Goal: Task Accomplishment & Management: Use online tool/utility

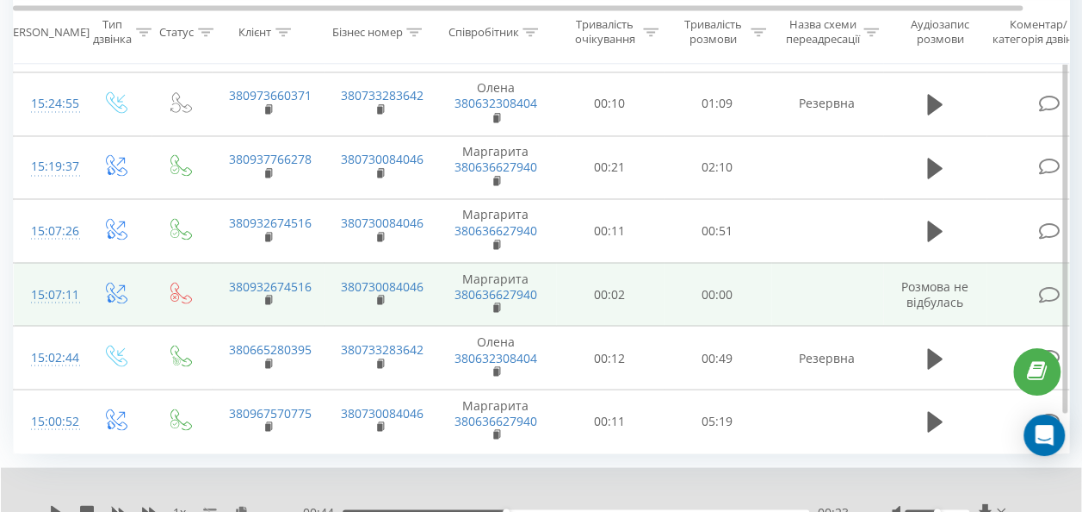
scroll to position [1435, 0]
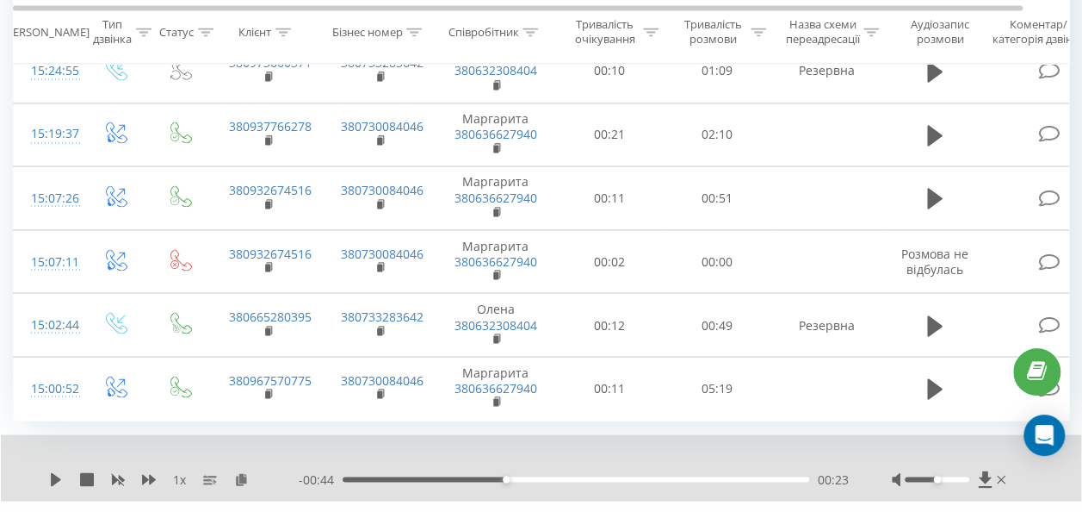
click at [152, 468] on span "50" at bounding box center [147, 476] width 14 height 16
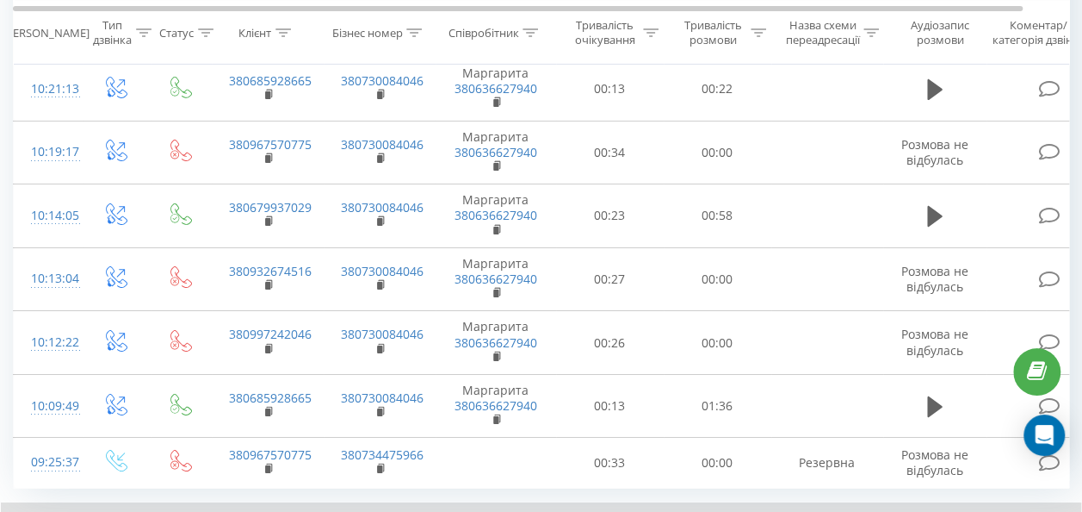
scroll to position [2959, 0]
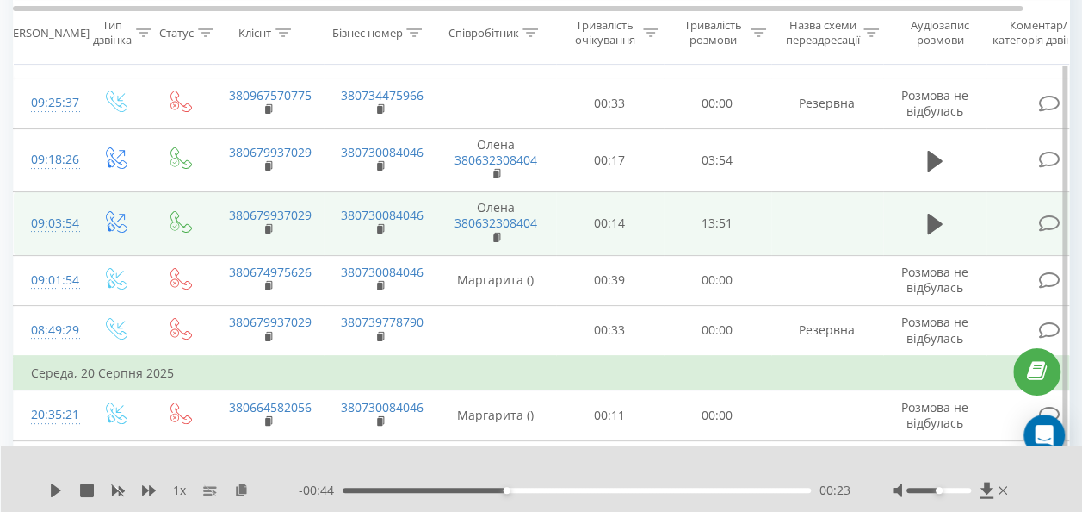
scroll to position [3131, 0]
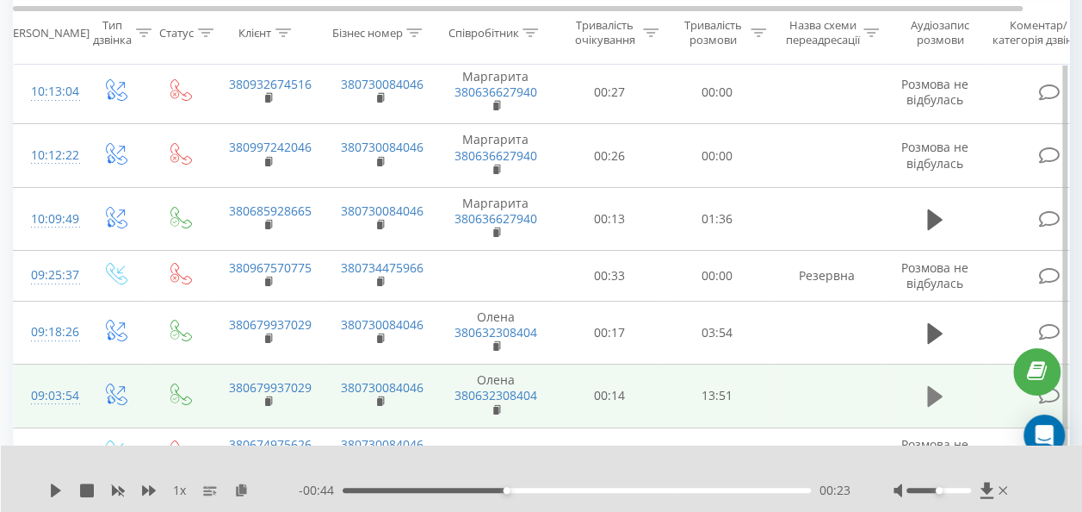
click at [942, 384] on icon at bounding box center [935, 396] width 16 height 24
drag, startPoint x: 319, startPoint y: 293, endPoint x: 231, endPoint y: 293, distance: 87.8
click at [231, 364] on td "380679937029" at bounding box center [268, 396] width 112 height 64
drag, startPoint x: 231, startPoint y: 293, endPoint x: 244, endPoint y: 293, distance: 12.9
copy link "380679937029"
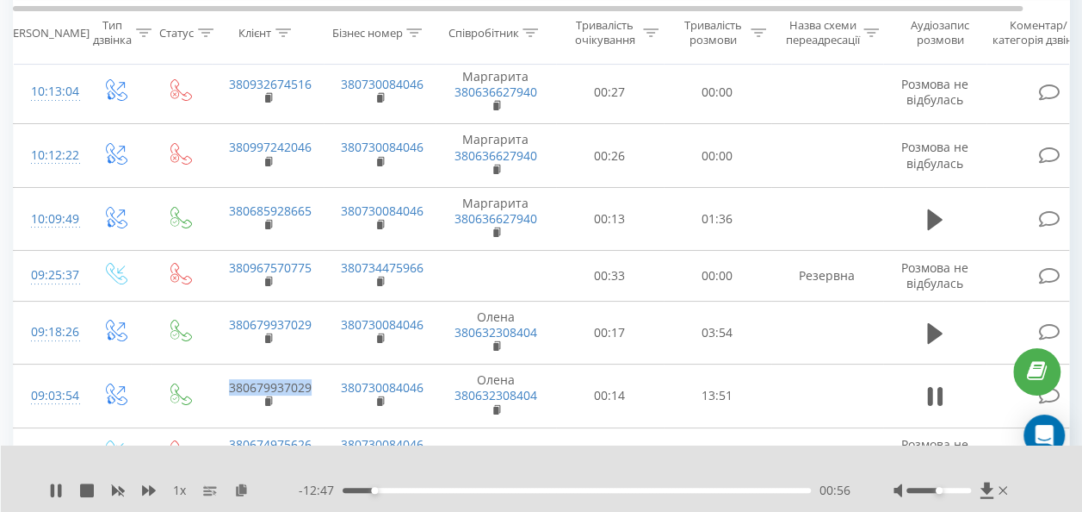
click at [496, 491] on div "00:56" at bounding box center [577, 489] width 468 height 5
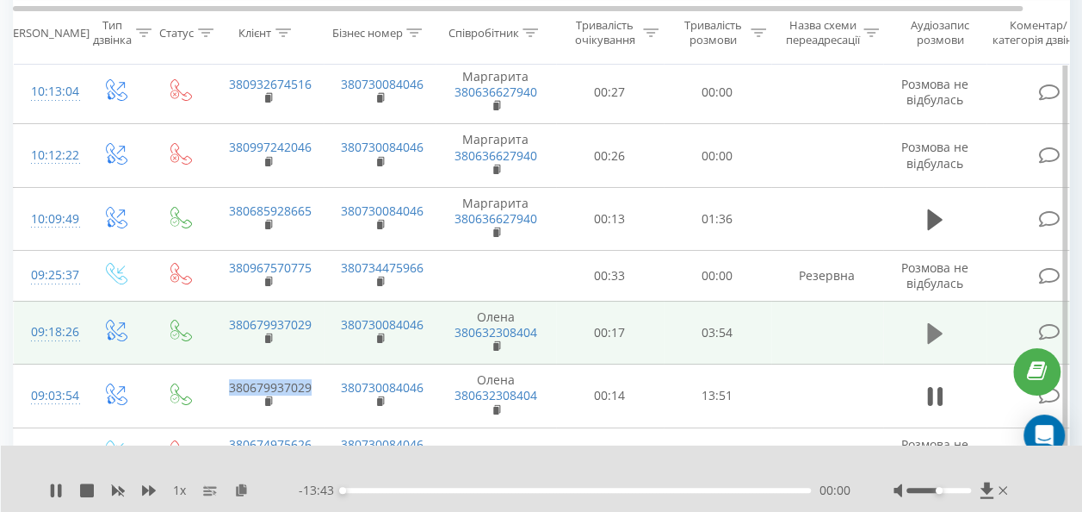
click at [938, 321] on icon at bounding box center [935, 333] width 16 height 24
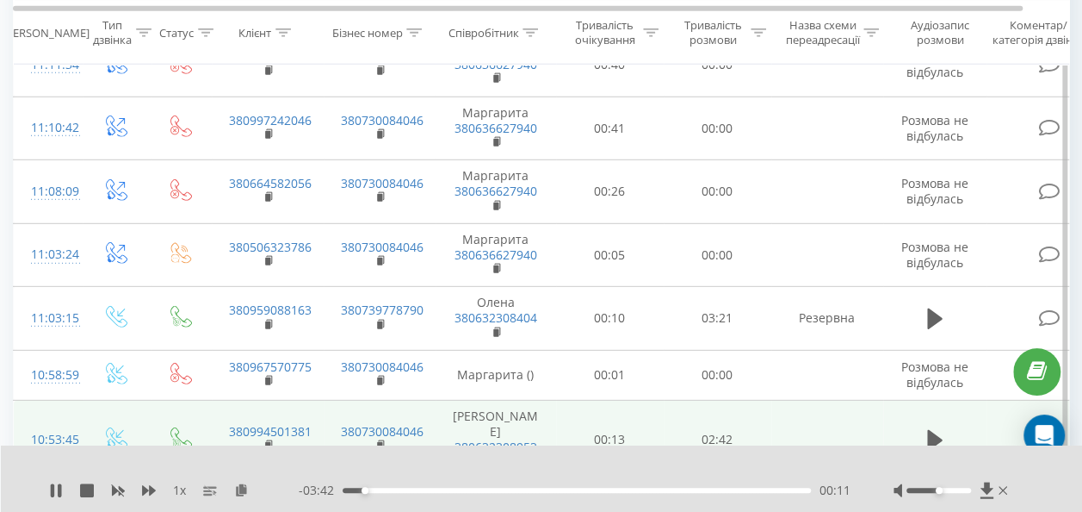
scroll to position [2356, 0]
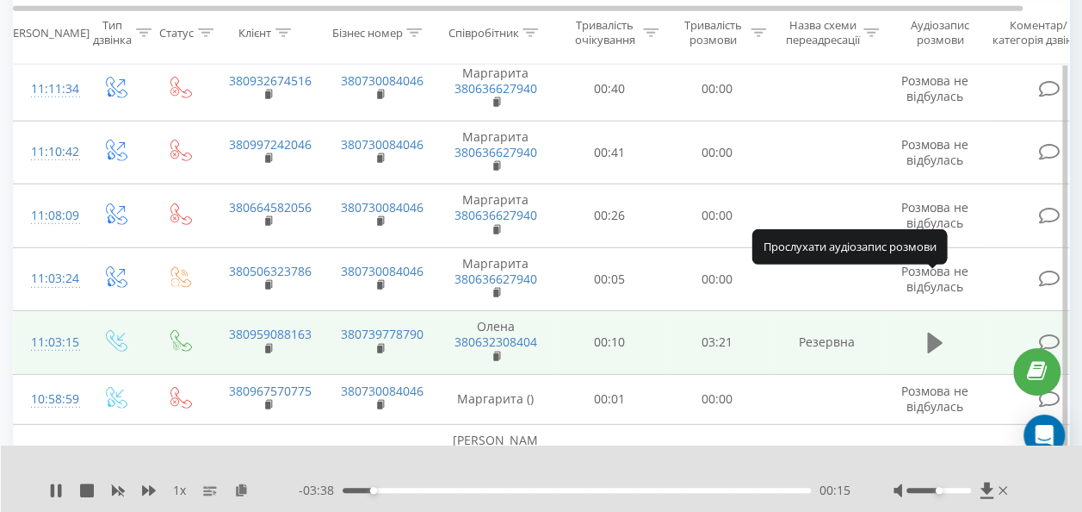
click at [939, 332] on icon at bounding box center [935, 342] width 16 height 21
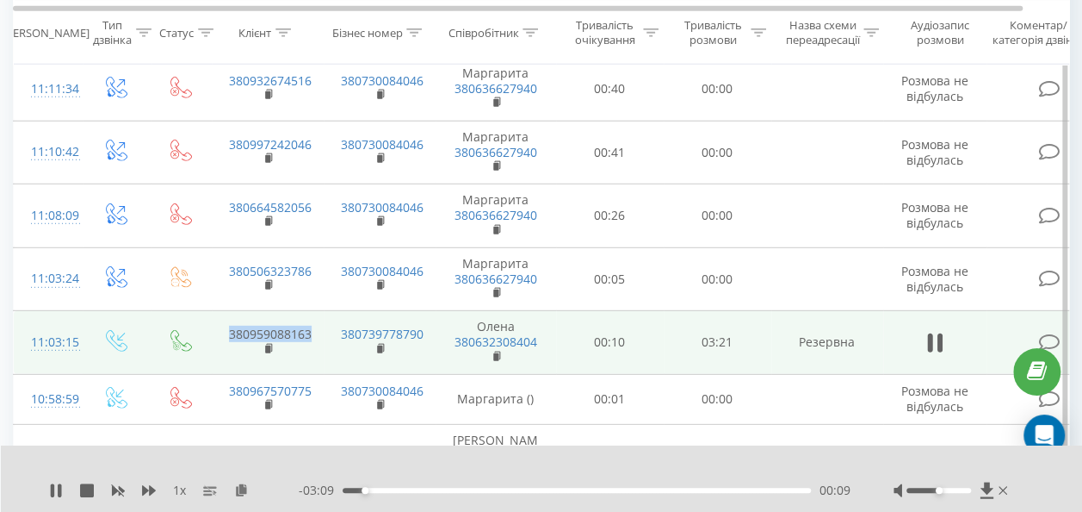
drag, startPoint x: 320, startPoint y: 279, endPoint x: 228, endPoint y: 270, distance: 92.5
click at [228, 311] on td "380959088163" at bounding box center [268, 343] width 112 height 64
drag, startPoint x: 228, startPoint y: 270, endPoint x: 240, endPoint y: 274, distance: 12.5
copy link "380959088163"
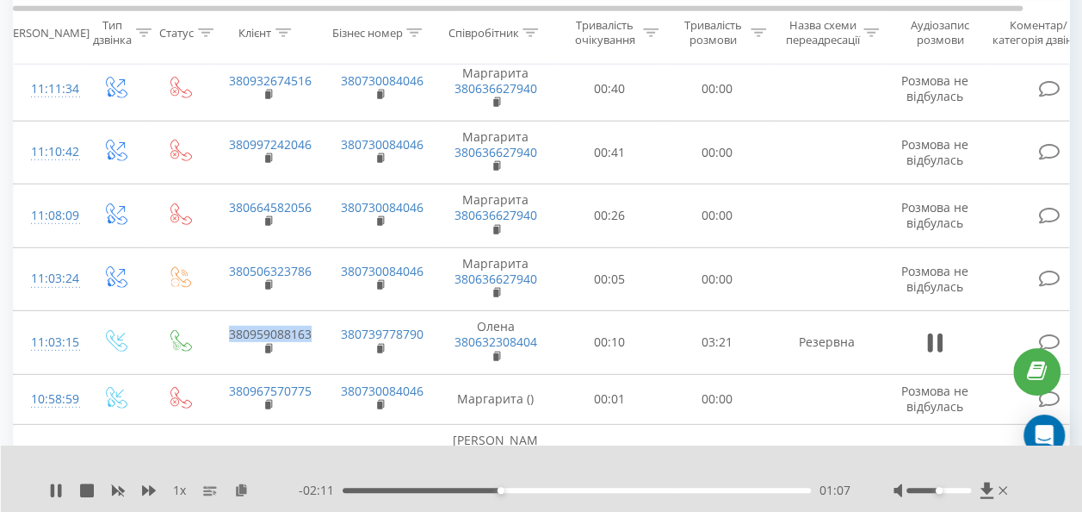
click at [388, 487] on div "01:07" at bounding box center [577, 489] width 468 height 5
click at [180, 493] on span "1 x" at bounding box center [179, 489] width 13 height 17
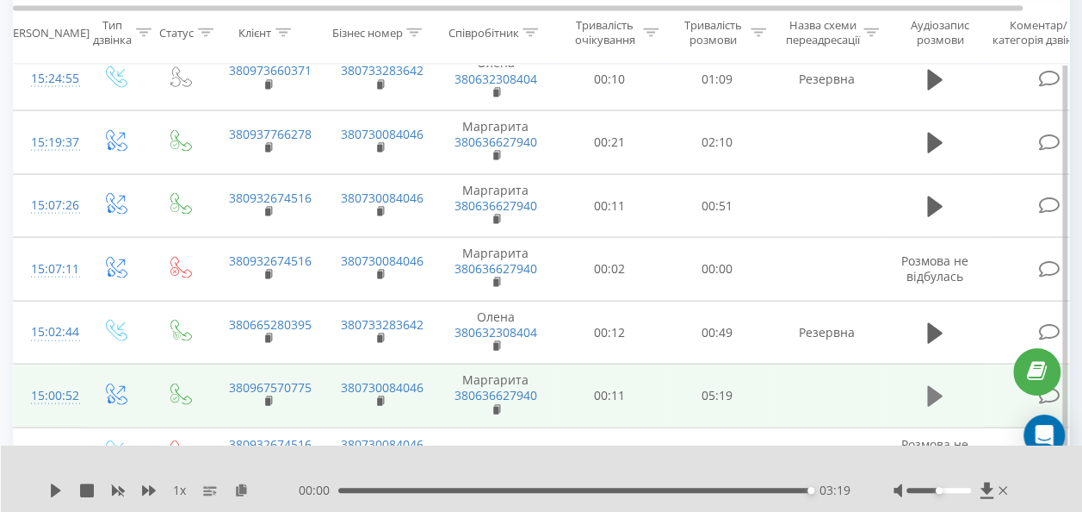
scroll to position [1667, 0]
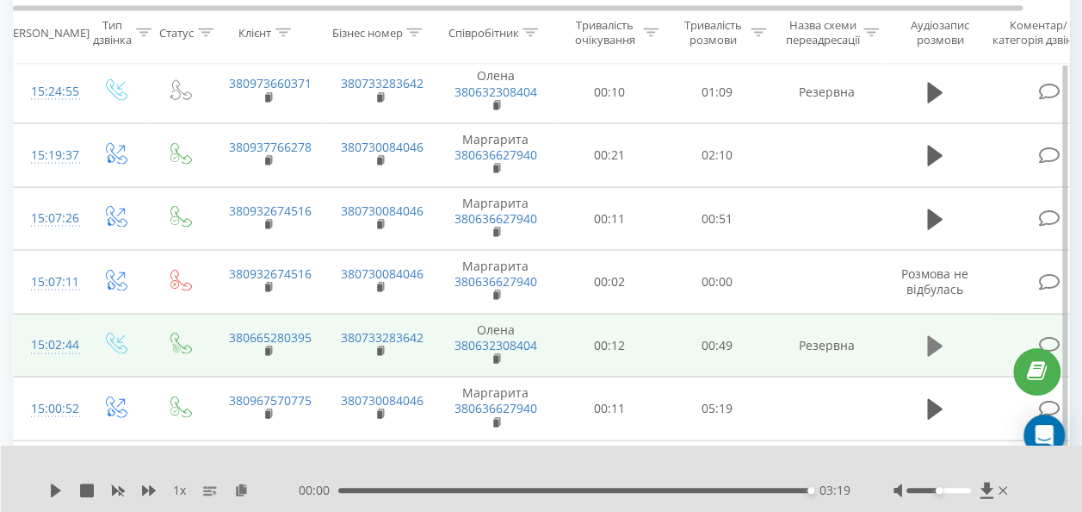
click at [940, 334] on icon at bounding box center [935, 346] width 16 height 24
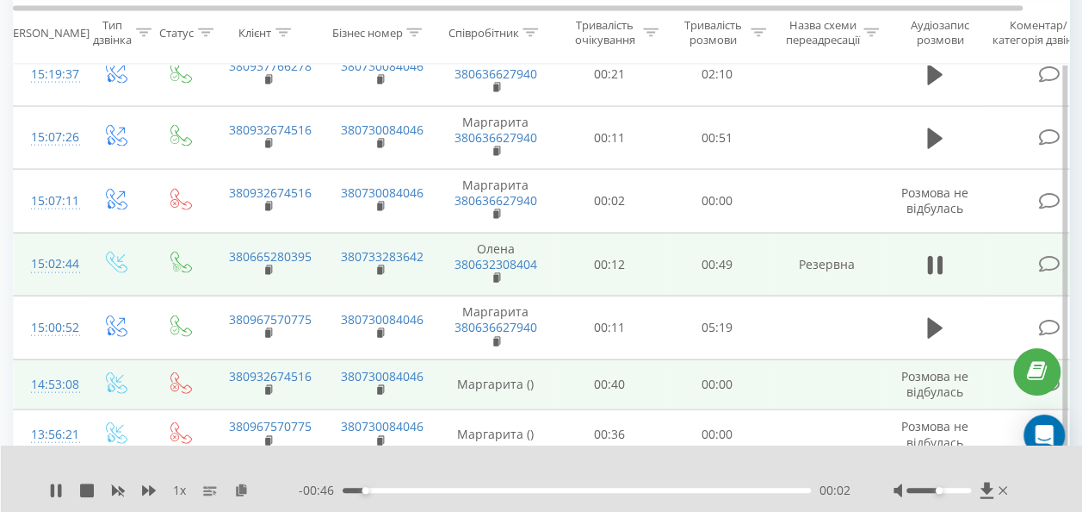
scroll to position [1753, 0]
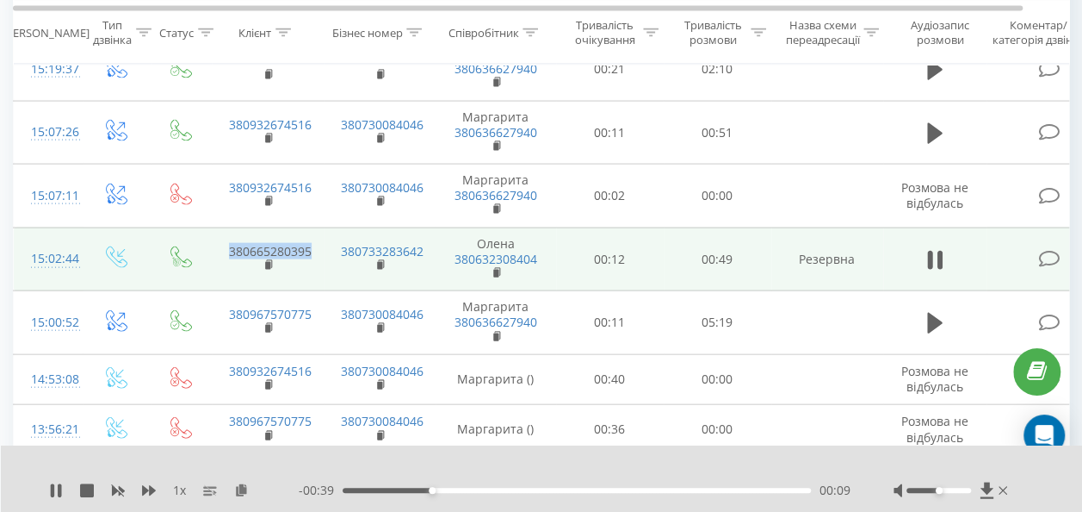
drag, startPoint x: 272, startPoint y: 195, endPoint x: 208, endPoint y: 198, distance: 63.8
click at [208, 227] on tr "15:02:44 380665280395 380733283642 [PERSON_NAME] 380632308404 00:12 00:49 Резер…" at bounding box center [565, 259] width 1102 height 64
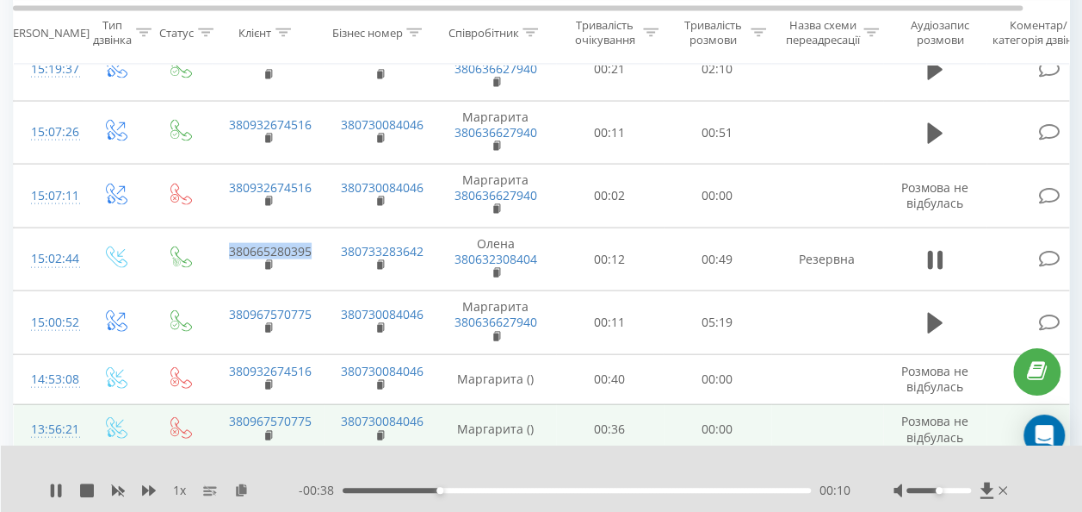
copy link "380665280395"
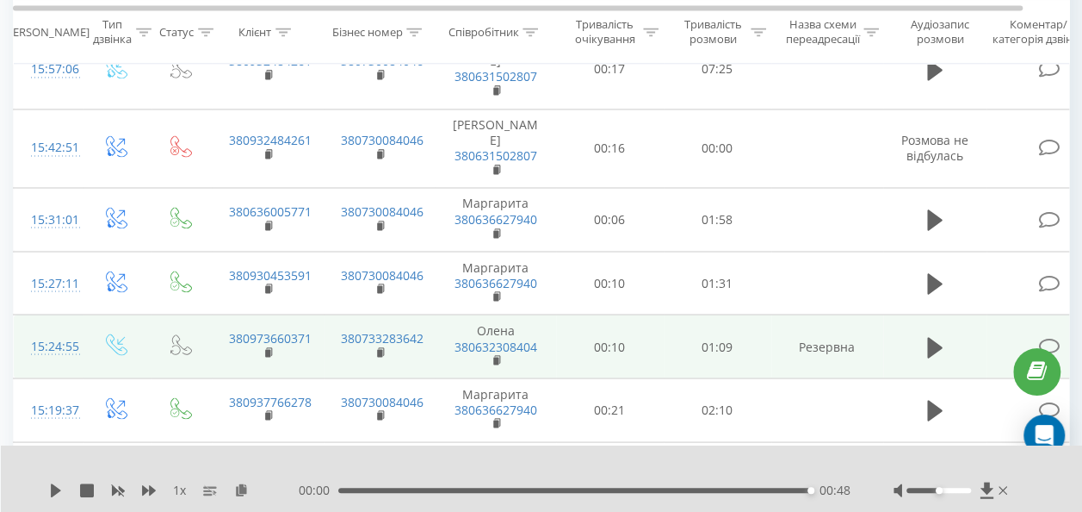
scroll to position [1409, 0]
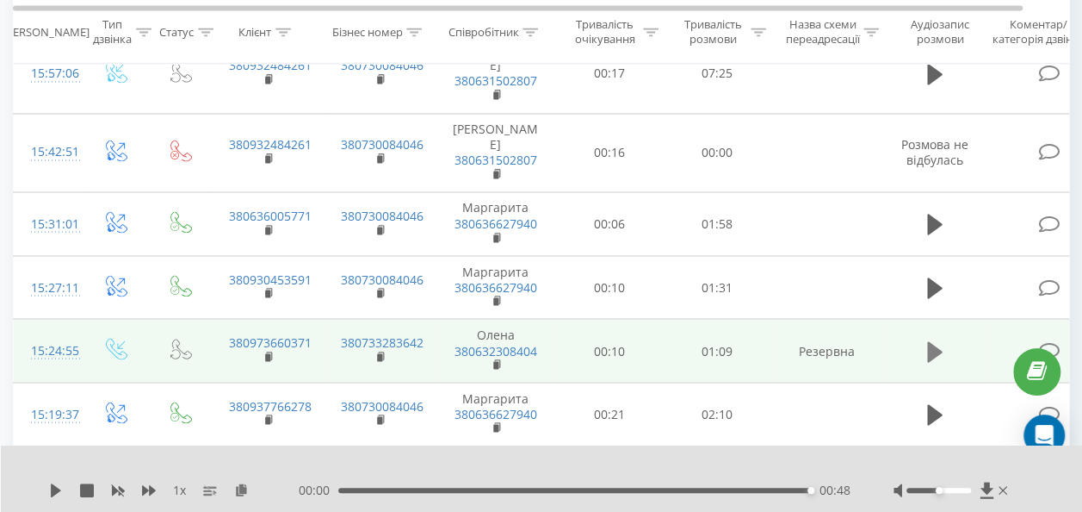
click at [935, 340] on icon at bounding box center [935, 350] width 16 height 21
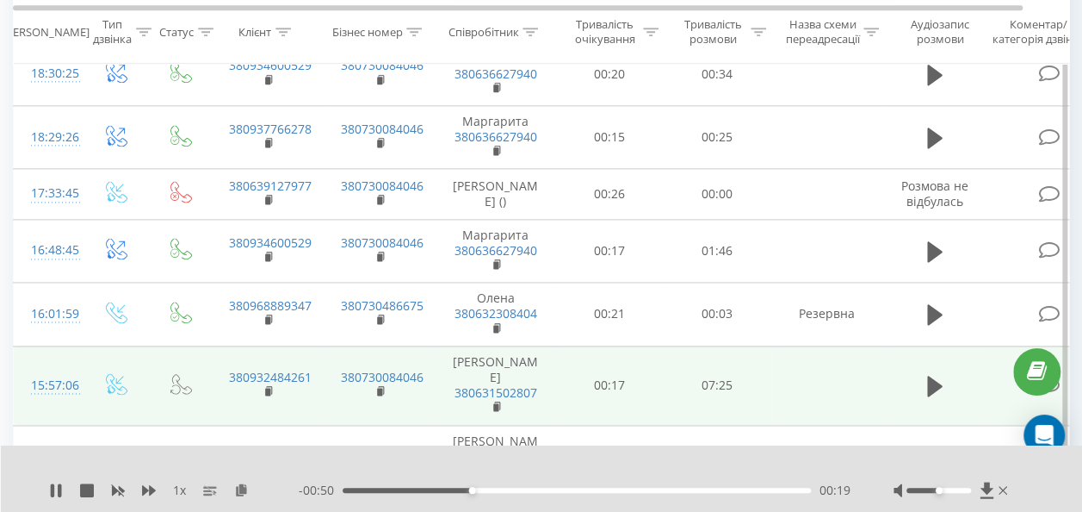
scroll to position [1064, 0]
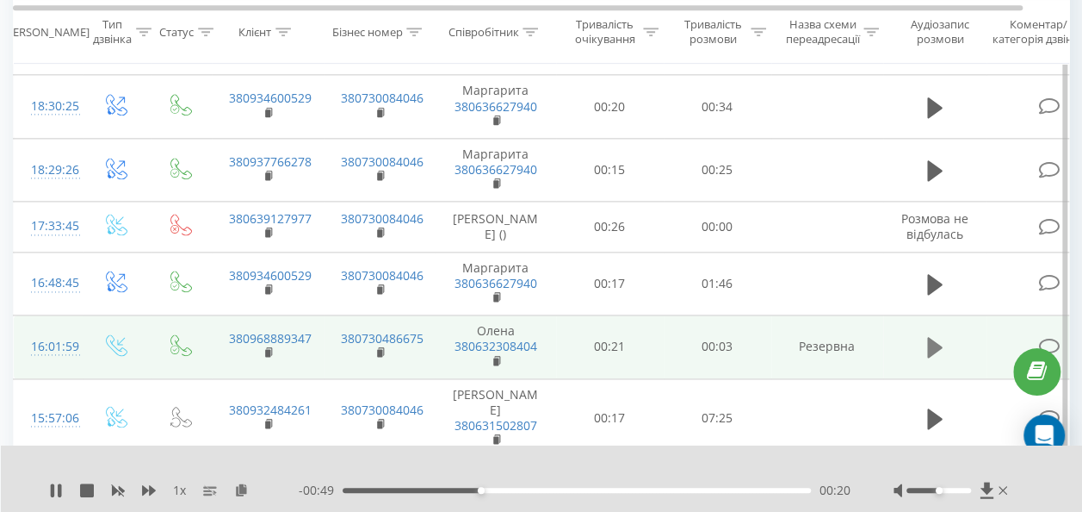
click at [922, 334] on button at bounding box center [935, 347] width 26 height 26
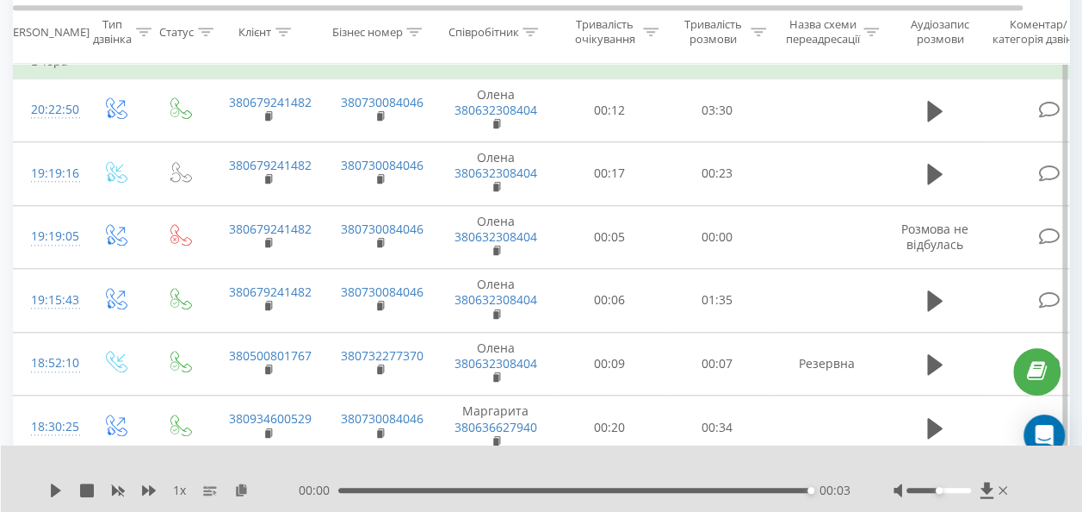
scroll to position [720, 0]
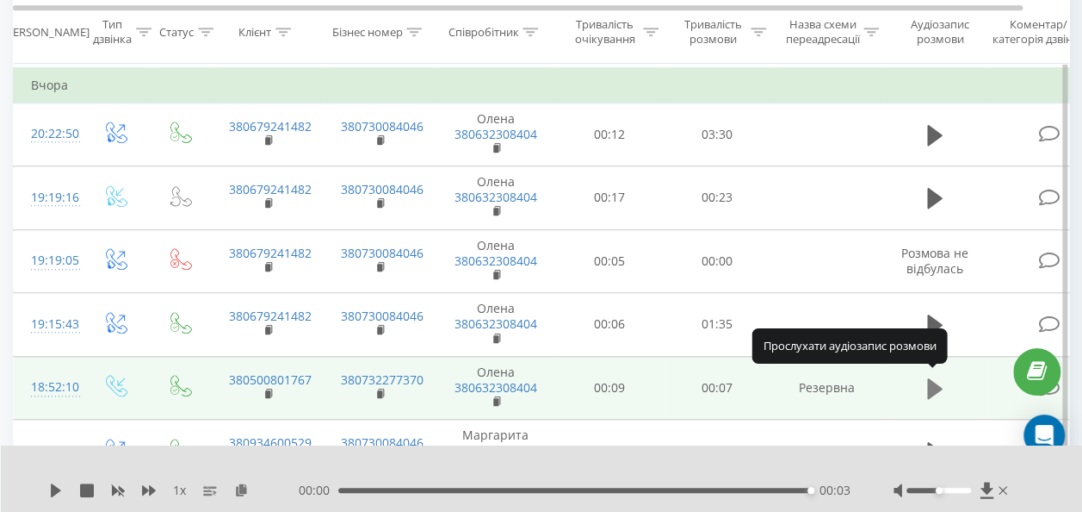
click at [932, 382] on icon at bounding box center [935, 388] width 16 height 21
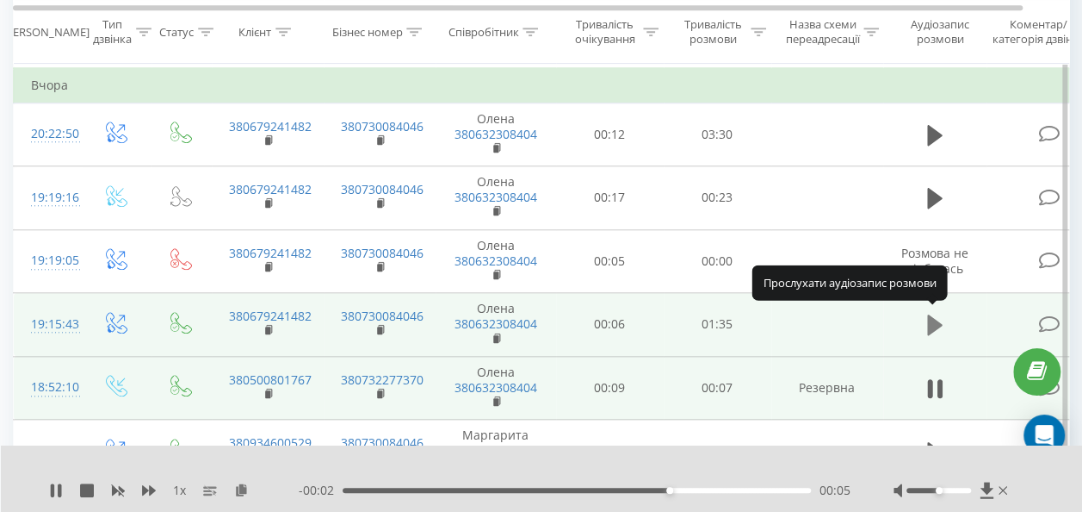
click at [939, 313] on icon at bounding box center [935, 325] width 16 height 24
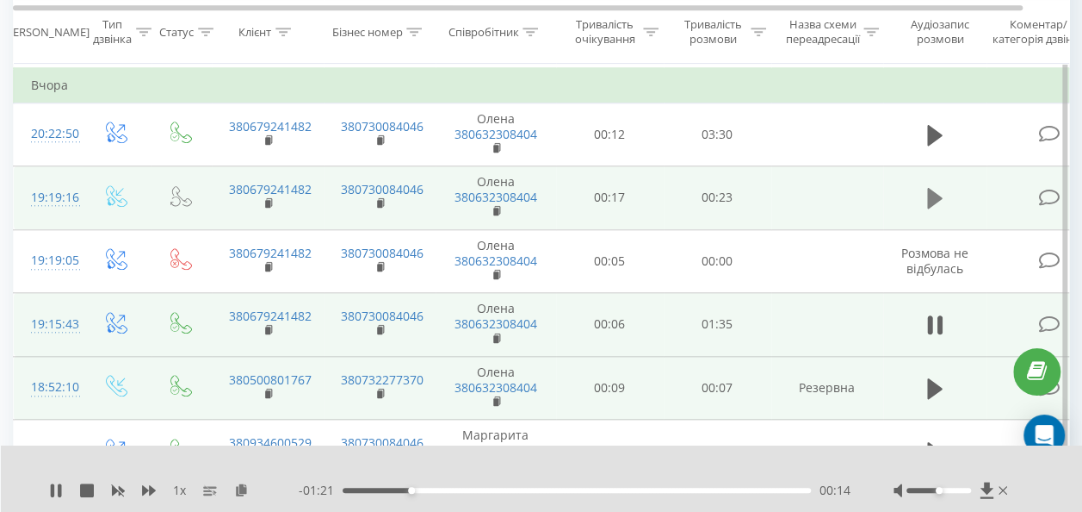
click at [929, 193] on icon at bounding box center [935, 198] width 16 height 21
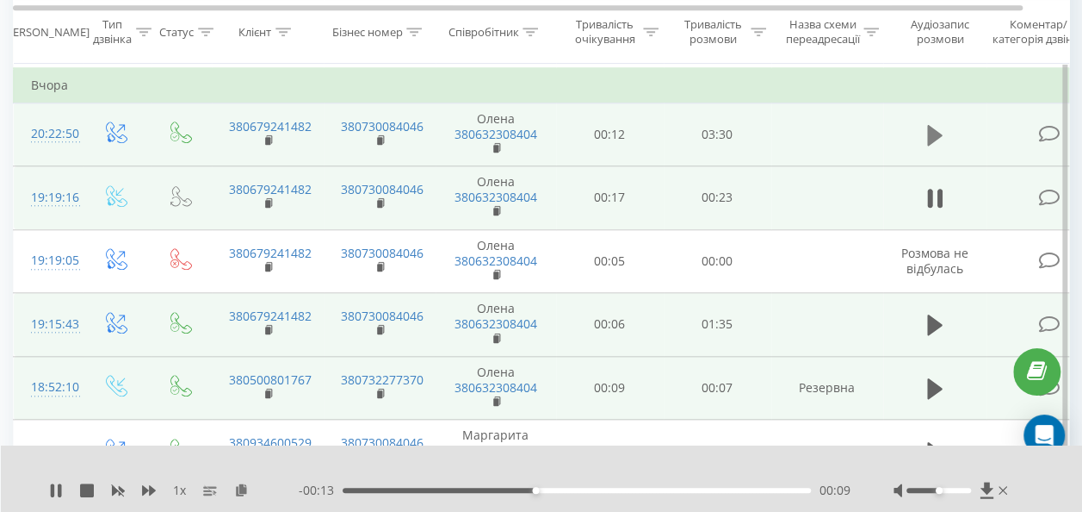
click at [934, 133] on icon at bounding box center [935, 135] width 16 height 21
drag, startPoint x: 904, startPoint y: 126, endPoint x: 915, endPoint y: 122, distance: 10.9
click at [908, 124] on td at bounding box center [935, 134] width 103 height 64
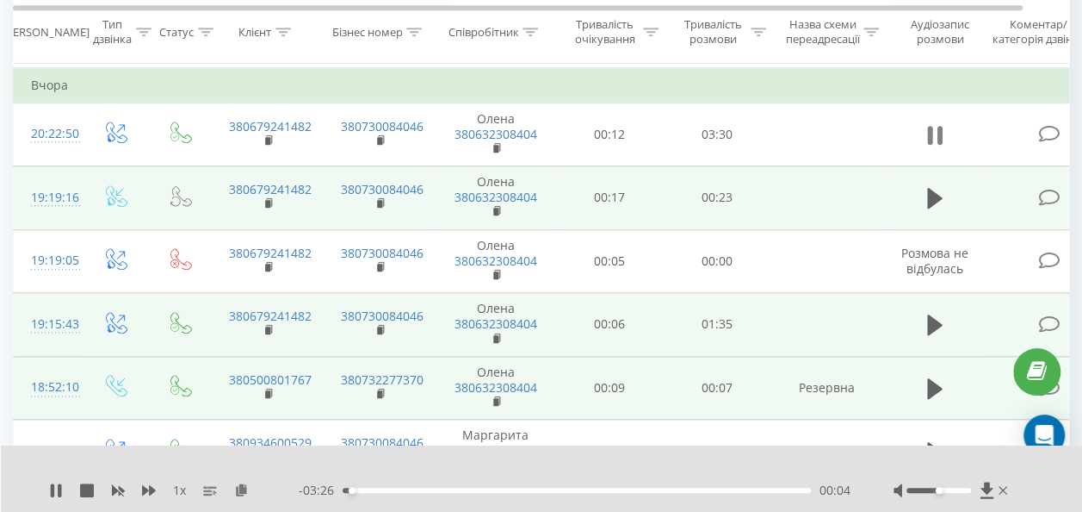
click at [922, 122] on button at bounding box center [935, 135] width 26 height 26
